Goal: Information Seeking & Learning: Understand process/instructions

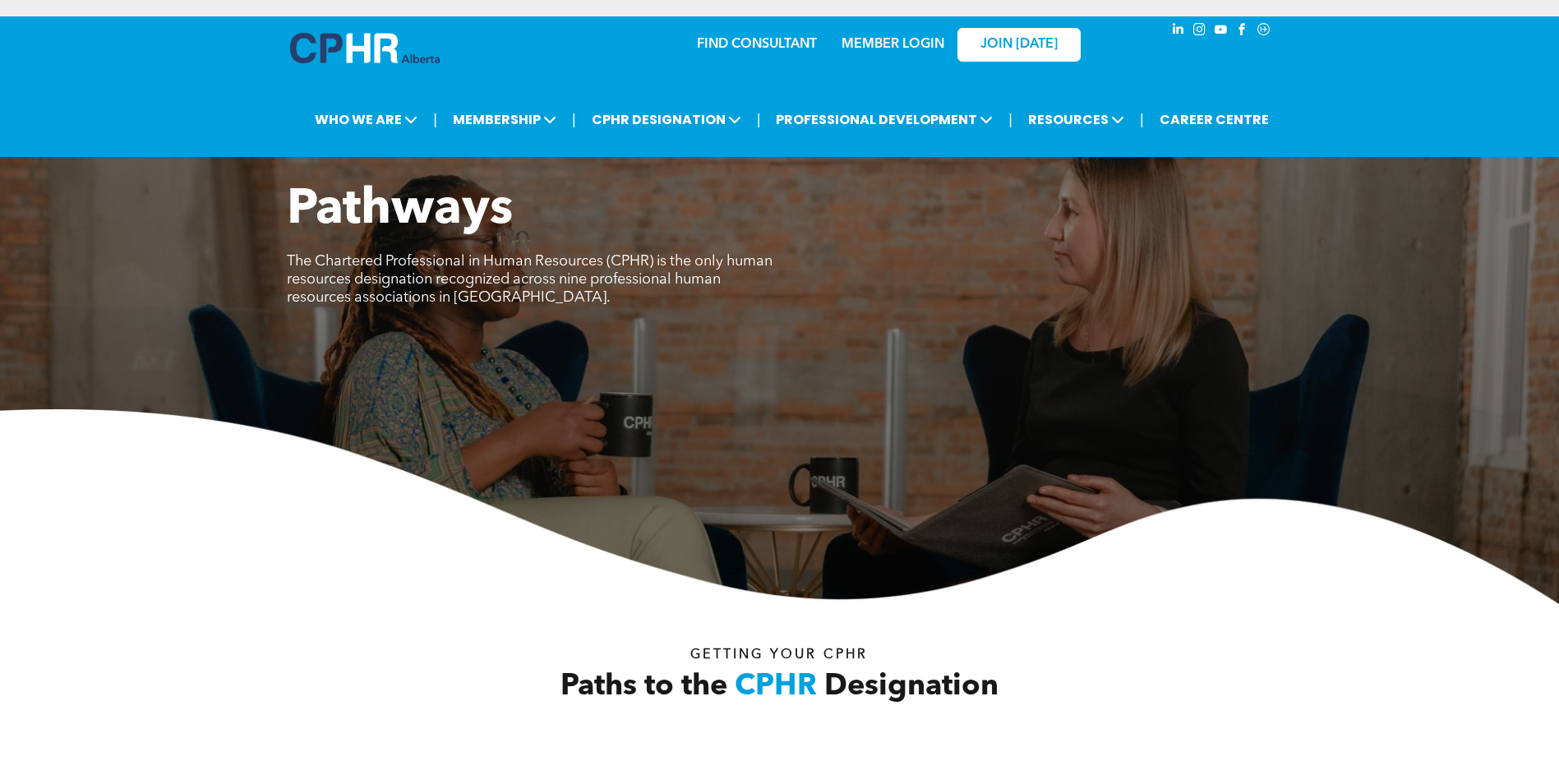
click at [860, 40] on link "MEMBER LOGIN" at bounding box center [893, 45] width 102 height 14
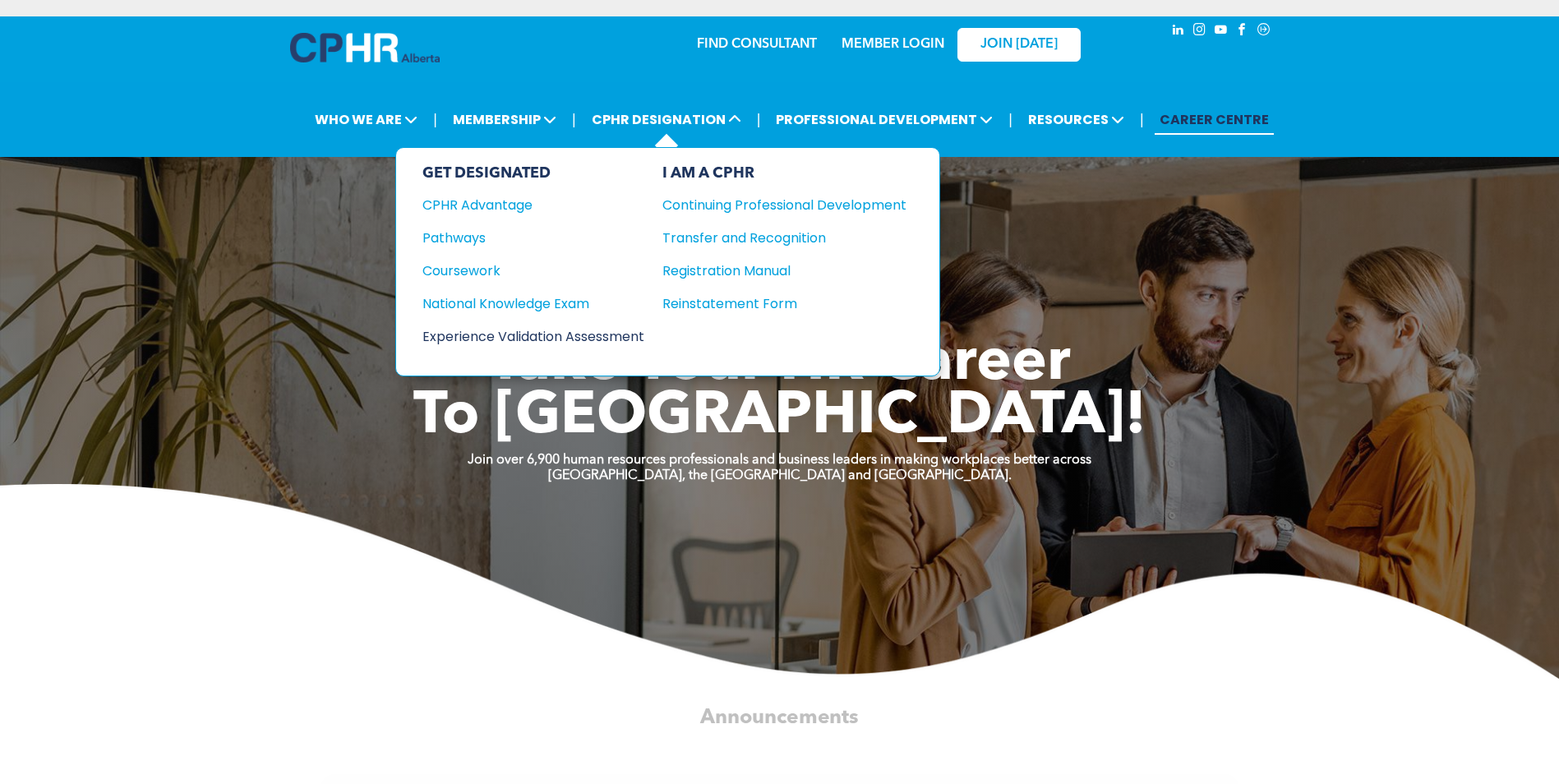
click at [622, 339] on div "Experience Validation Assessment" at bounding box center [522, 336] width 200 height 20
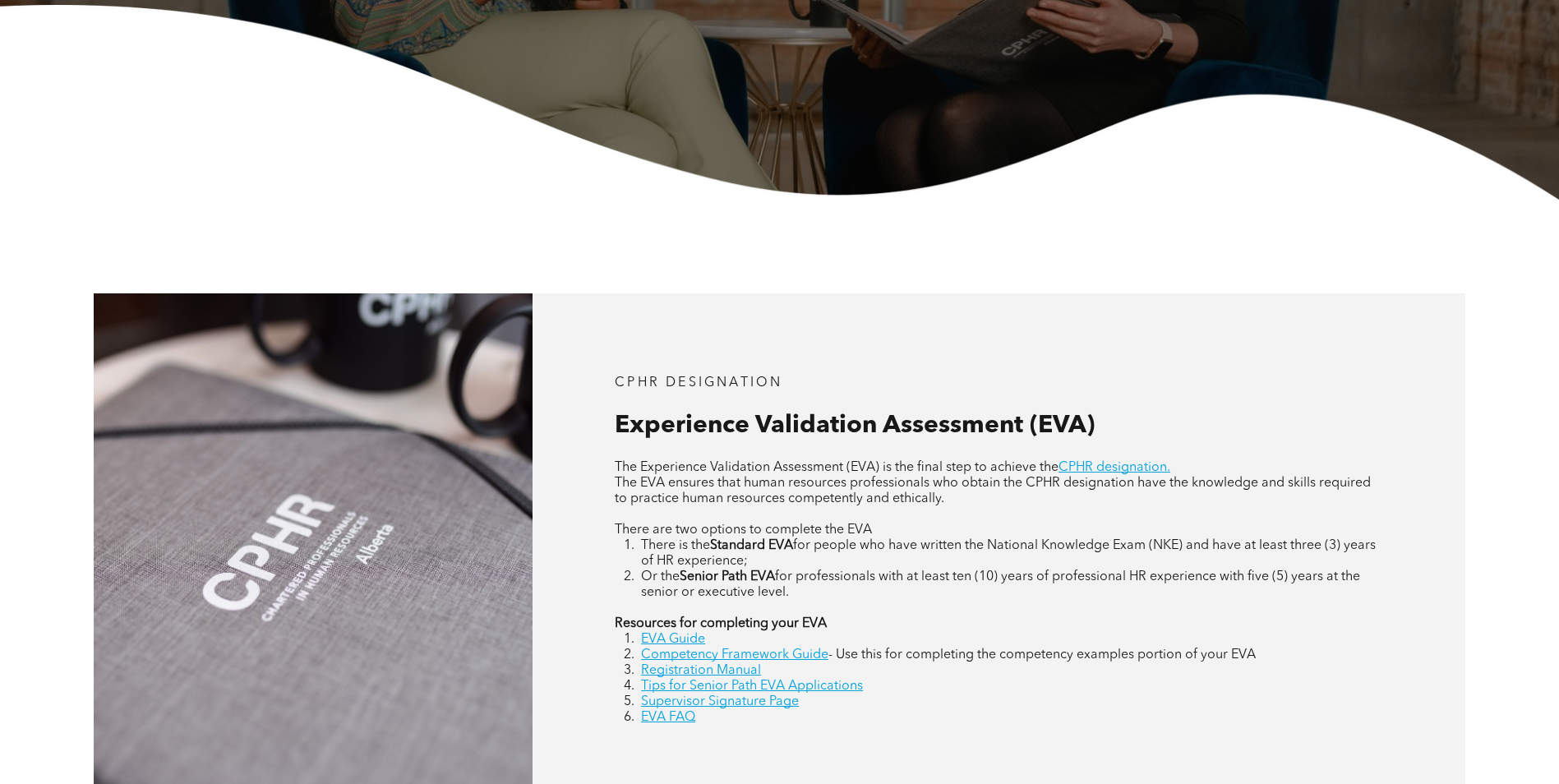
scroll to position [493, 0]
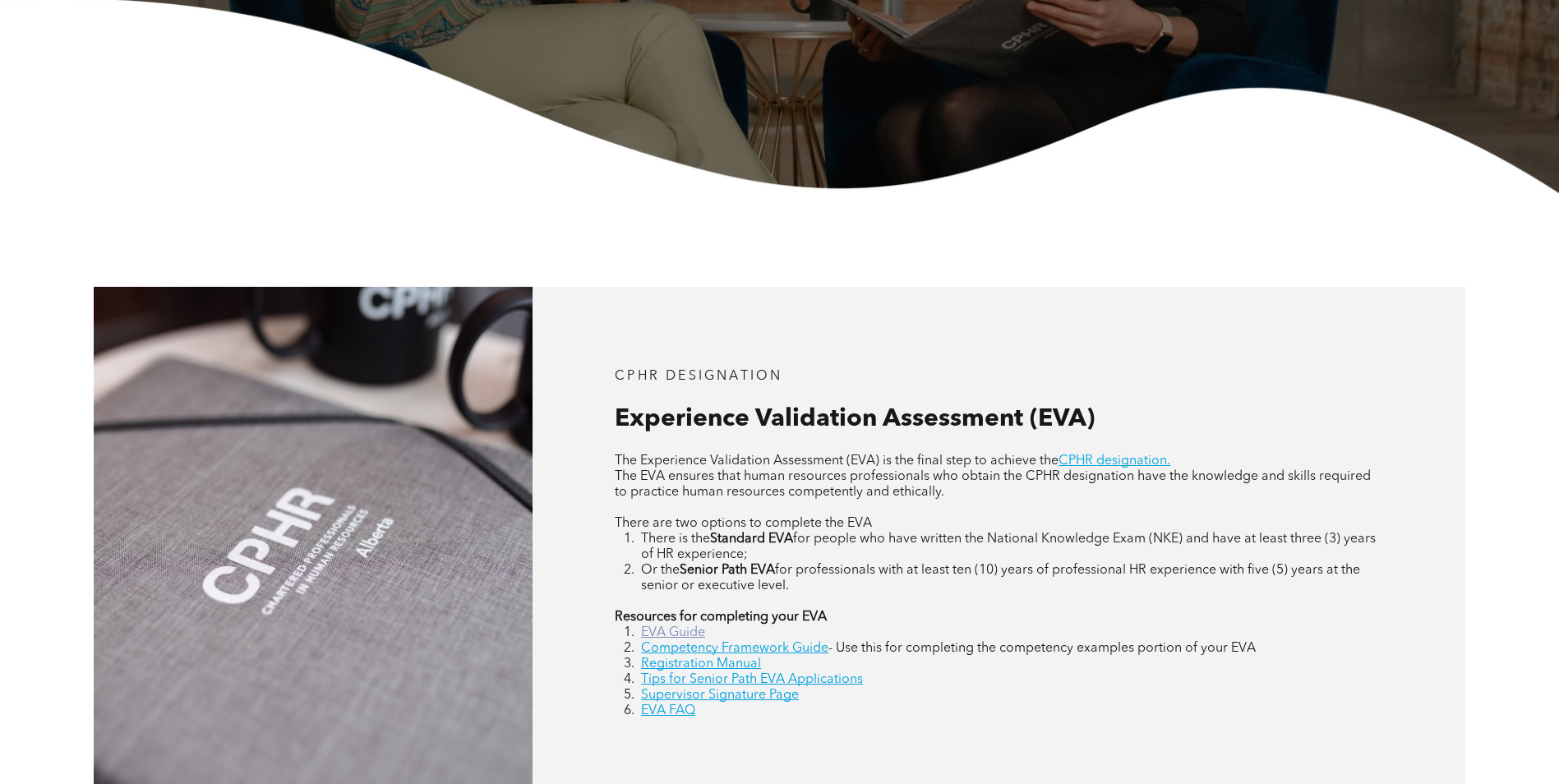
click at [653, 633] on link "EVA Guide" at bounding box center [673, 633] width 64 height 14
click at [757, 645] on link "Competency Framework Guide" at bounding box center [734, 649] width 187 height 14
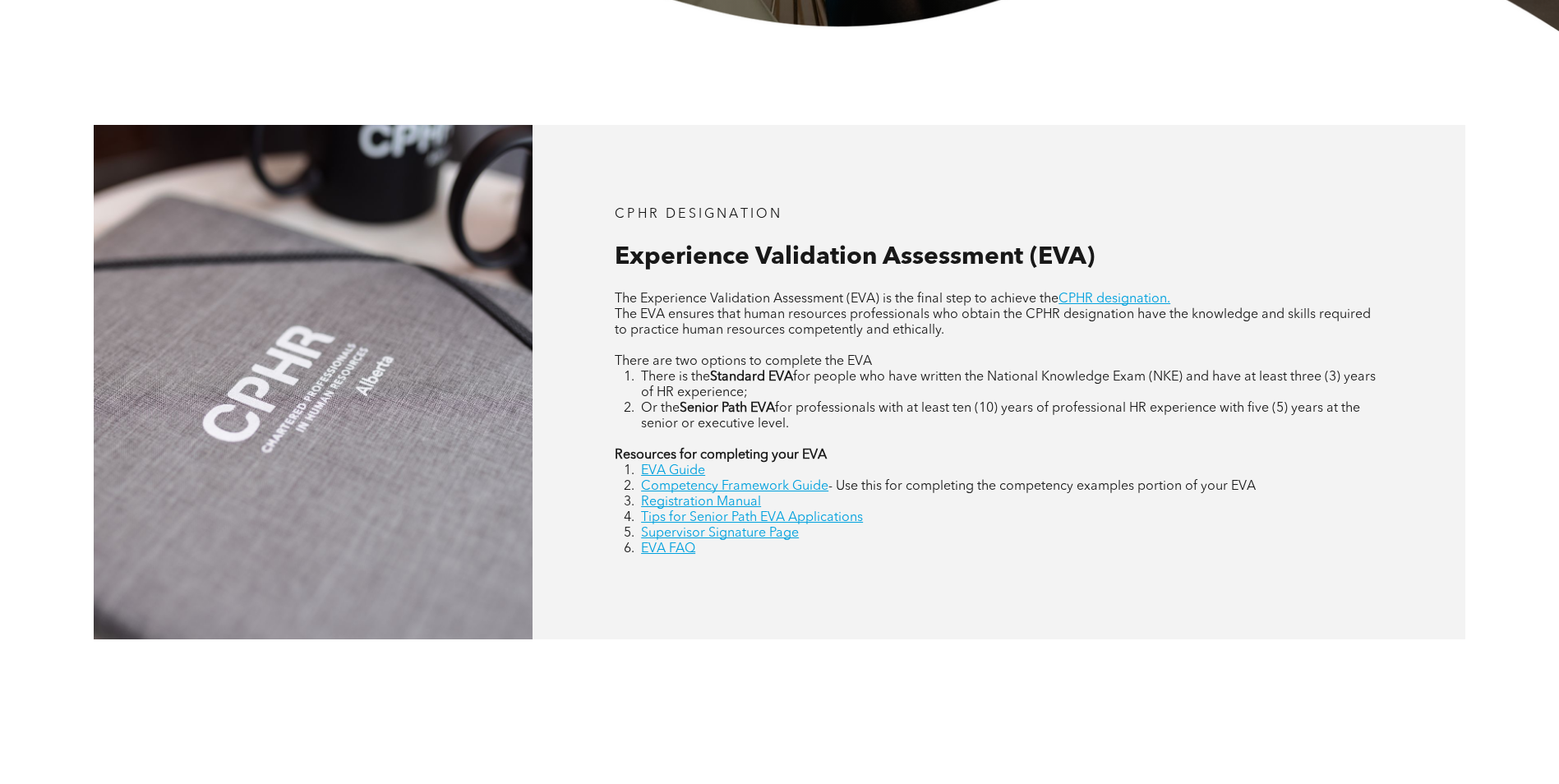
scroll to position [658, 0]
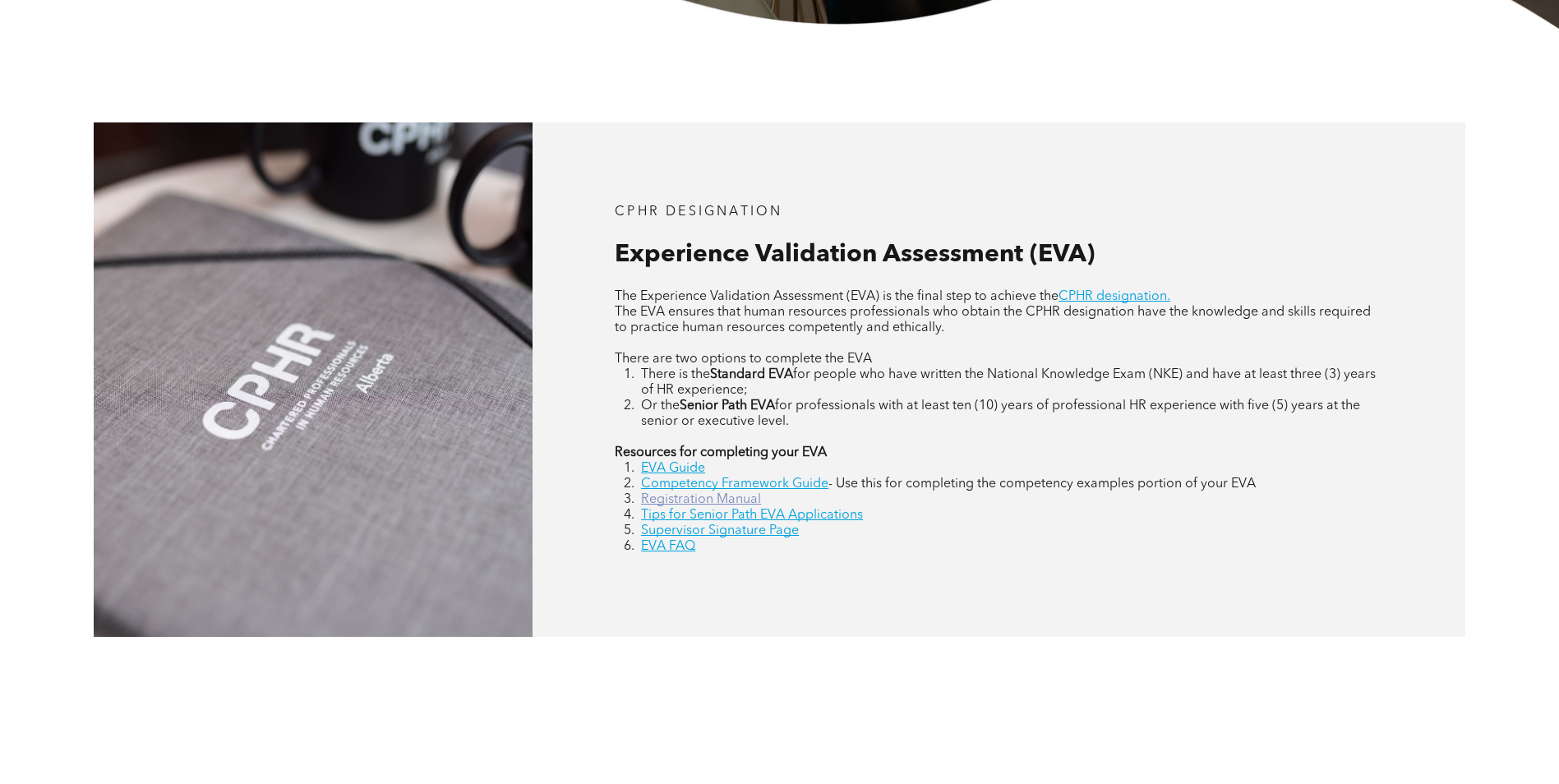
click at [749, 501] on link "Registration Manual" at bounding box center [701, 500] width 120 height 14
click at [742, 538] on link "Supervisor Signature Page" at bounding box center [720, 531] width 158 height 14
